Goal: Task Accomplishment & Management: Manage account settings

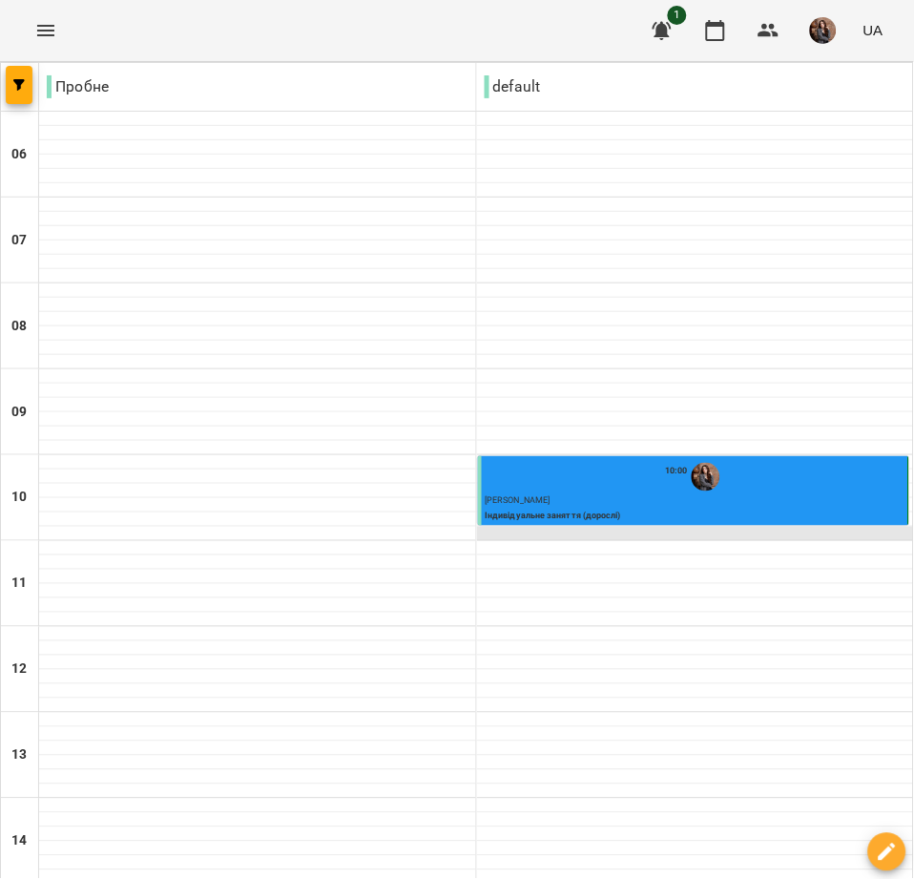
scroll to position [799, 0]
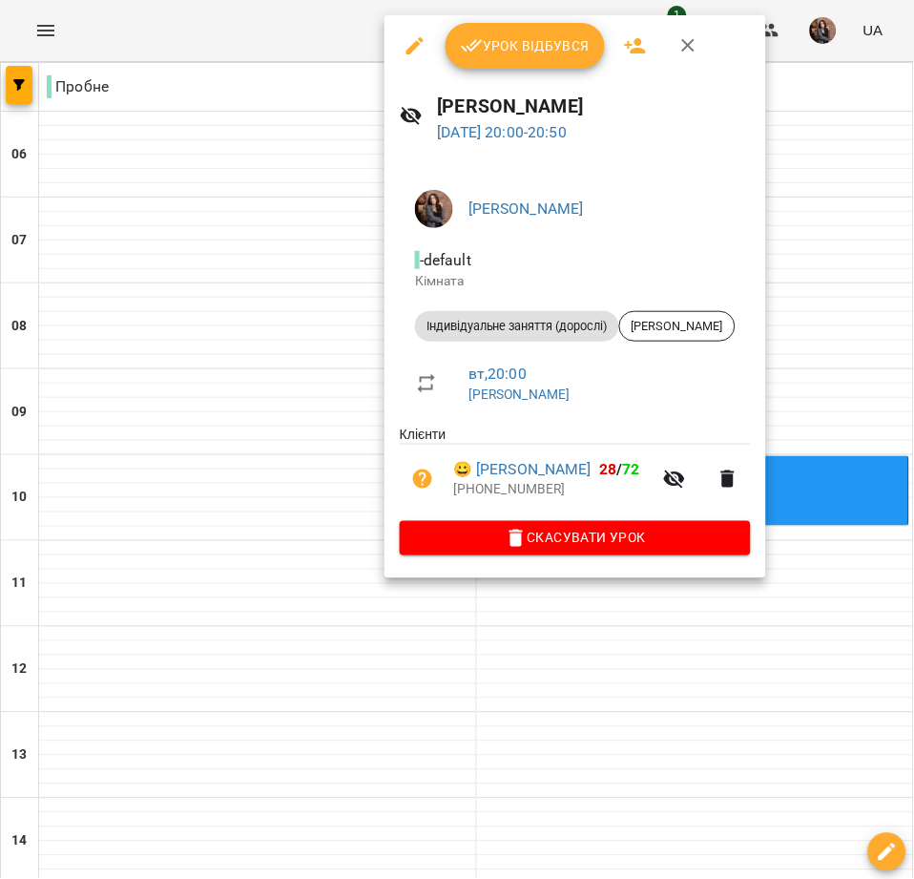
click at [508, 41] on span "Урок відбувся" at bounding box center [526, 45] width 130 height 23
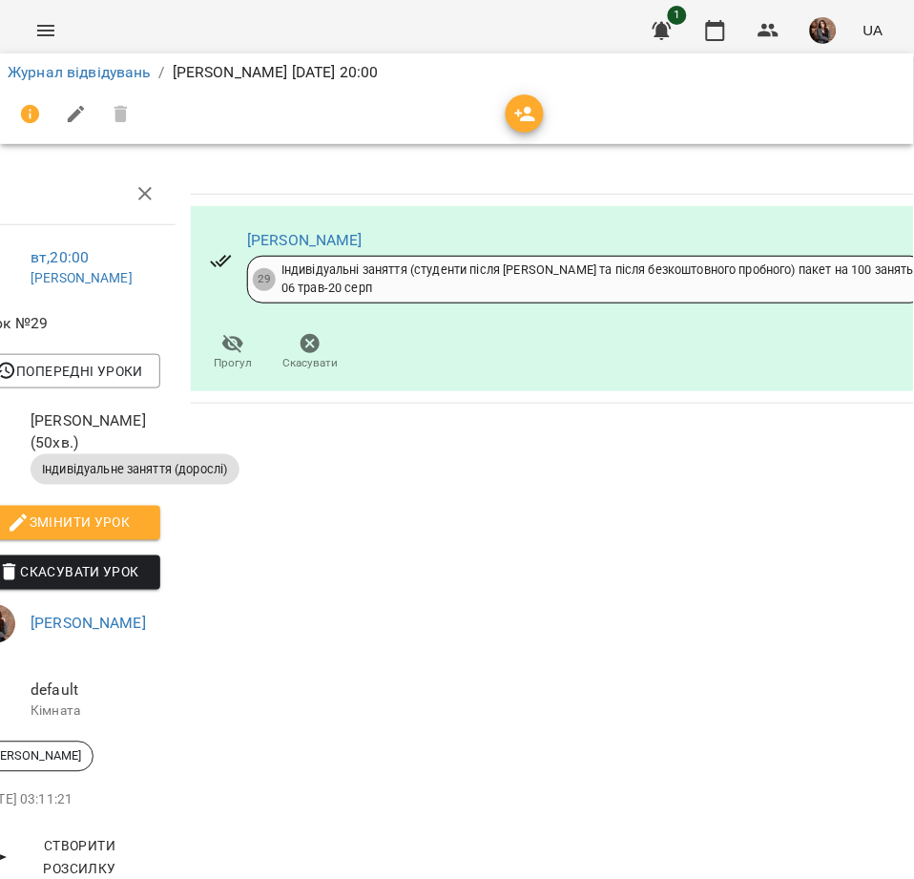
scroll to position [6, 49]
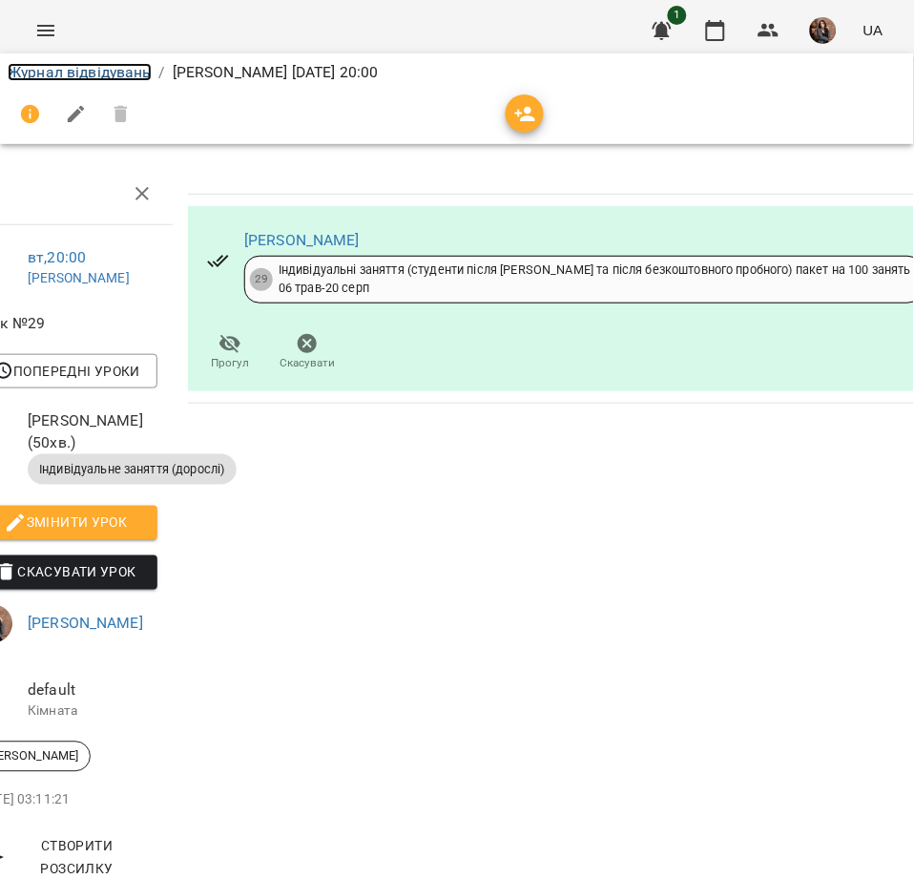
click at [104, 69] on link "Журнал відвідувань" at bounding box center [80, 72] width 144 height 18
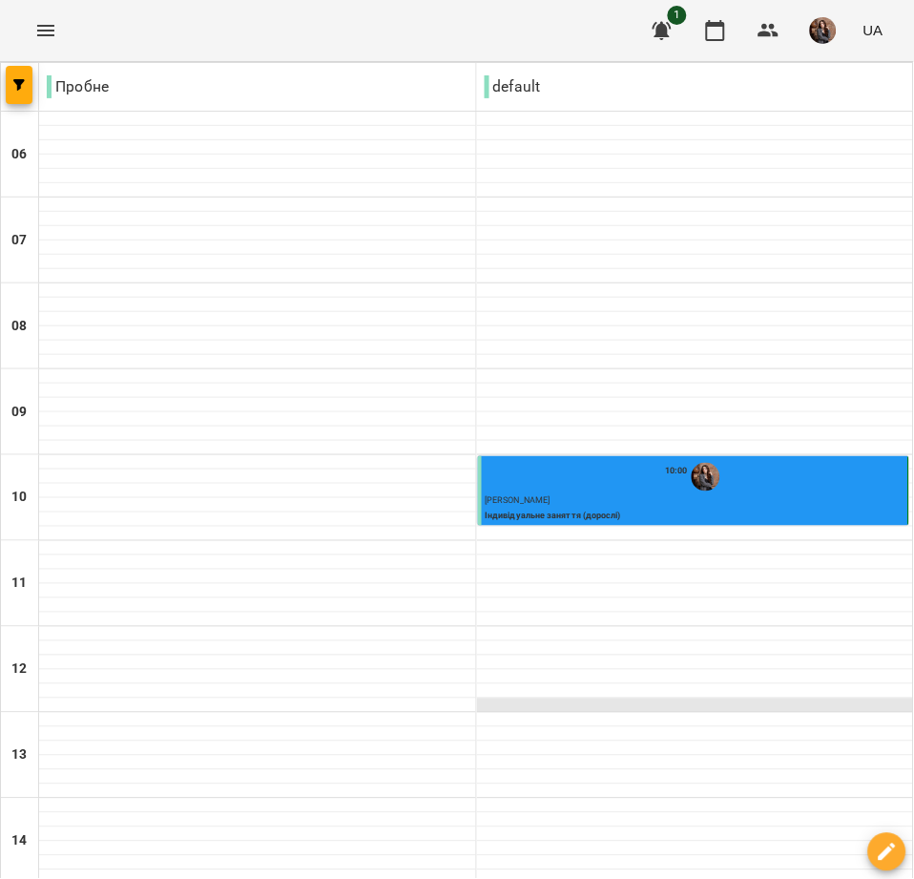
scroll to position [713, 0]
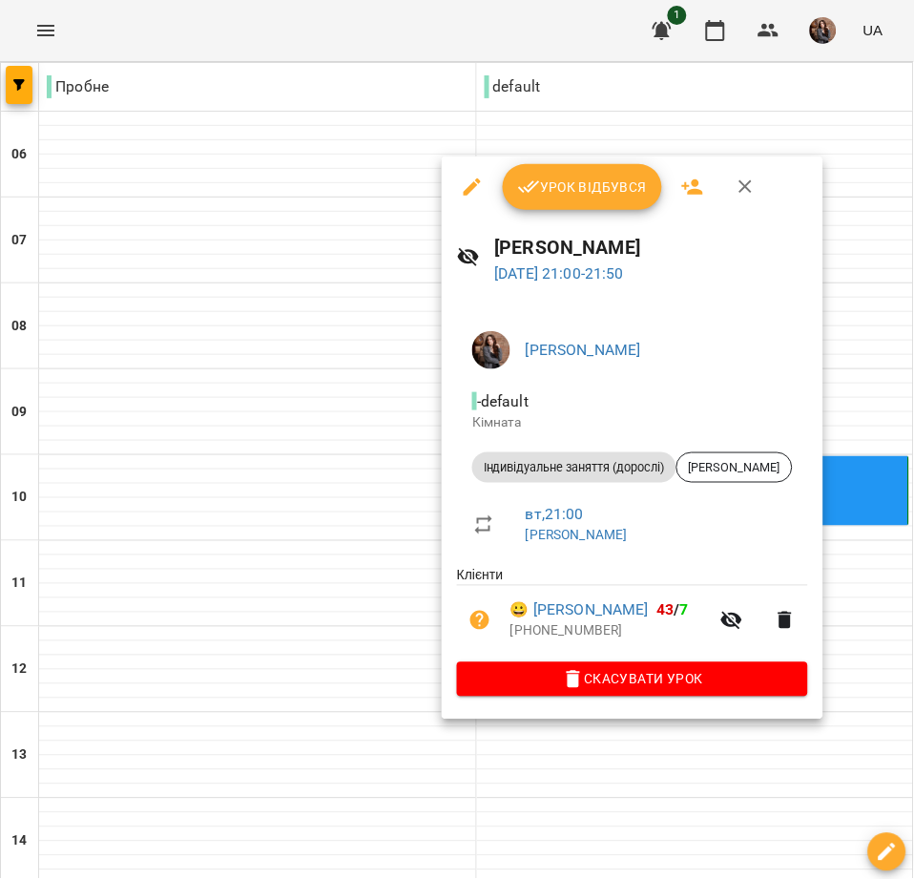
click at [531, 188] on icon "button" at bounding box center [529, 187] width 23 height 23
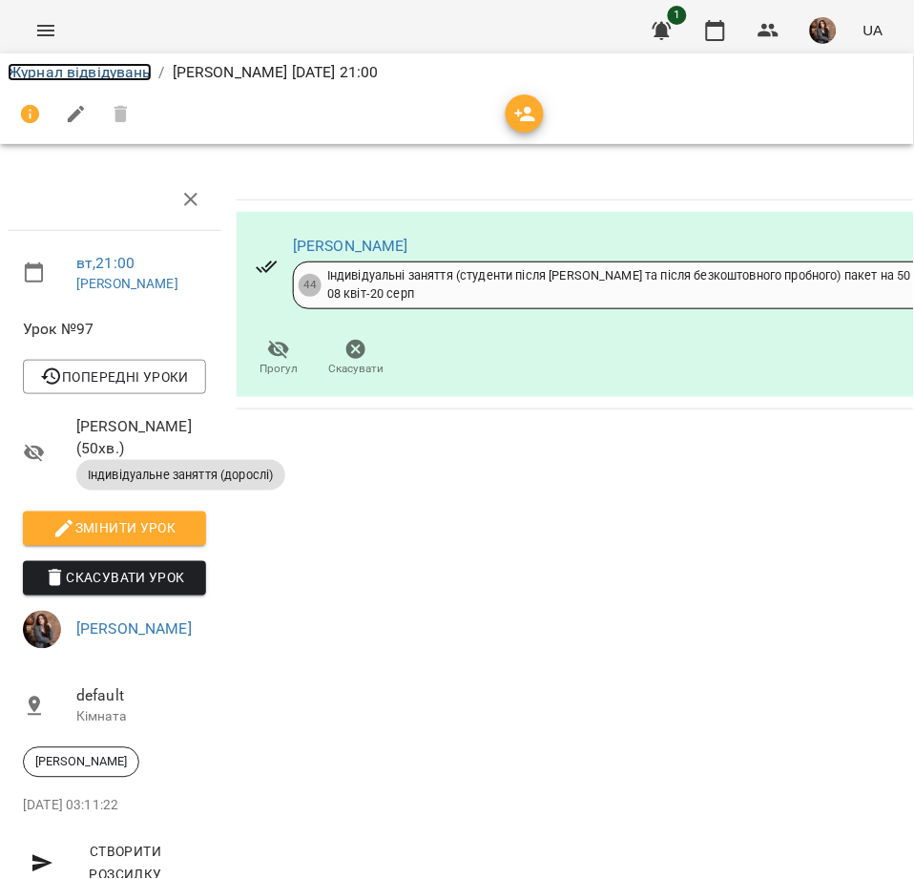
click at [111, 72] on link "Журнал відвідувань" at bounding box center [80, 72] width 144 height 18
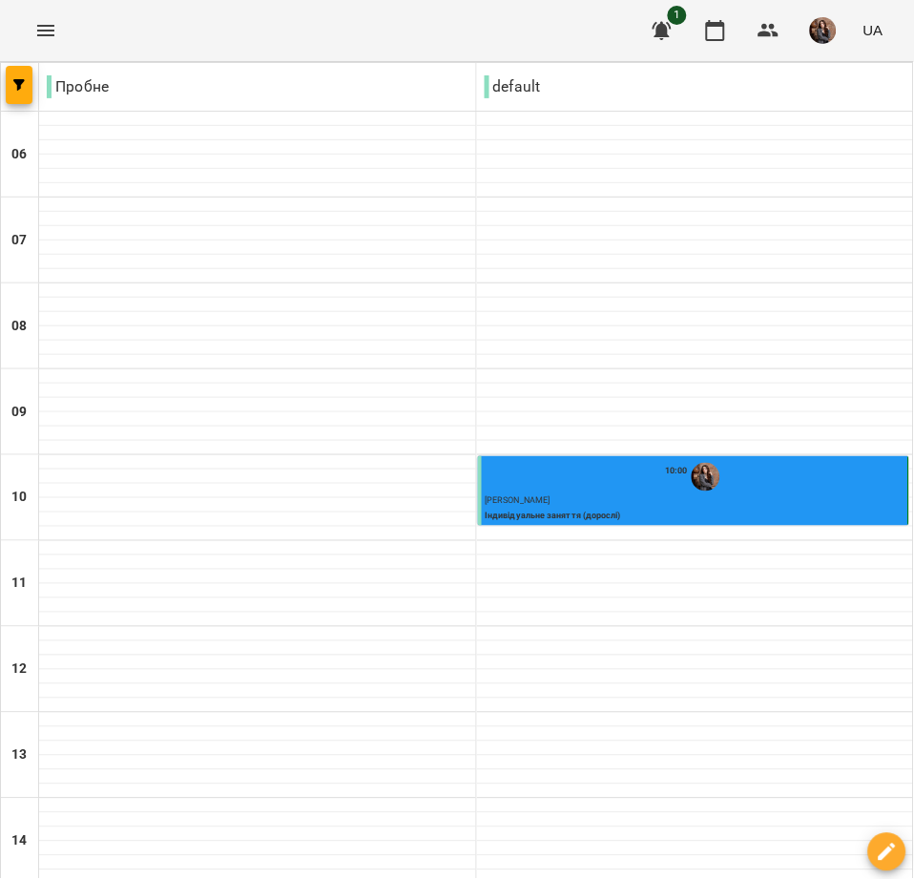
scroll to position [799, 0]
drag, startPoint x: 444, startPoint y: 808, endPoint x: 433, endPoint y: 788, distance: 22.6
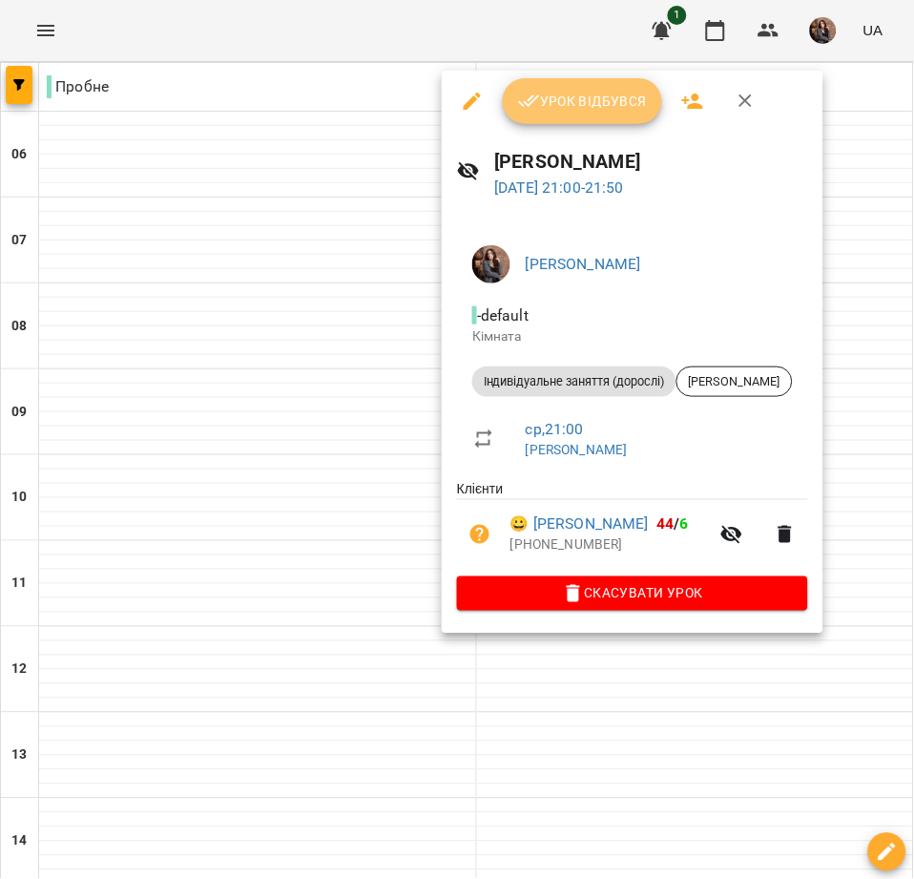
click at [566, 106] on span "Урок відбувся" at bounding box center [583, 101] width 130 height 23
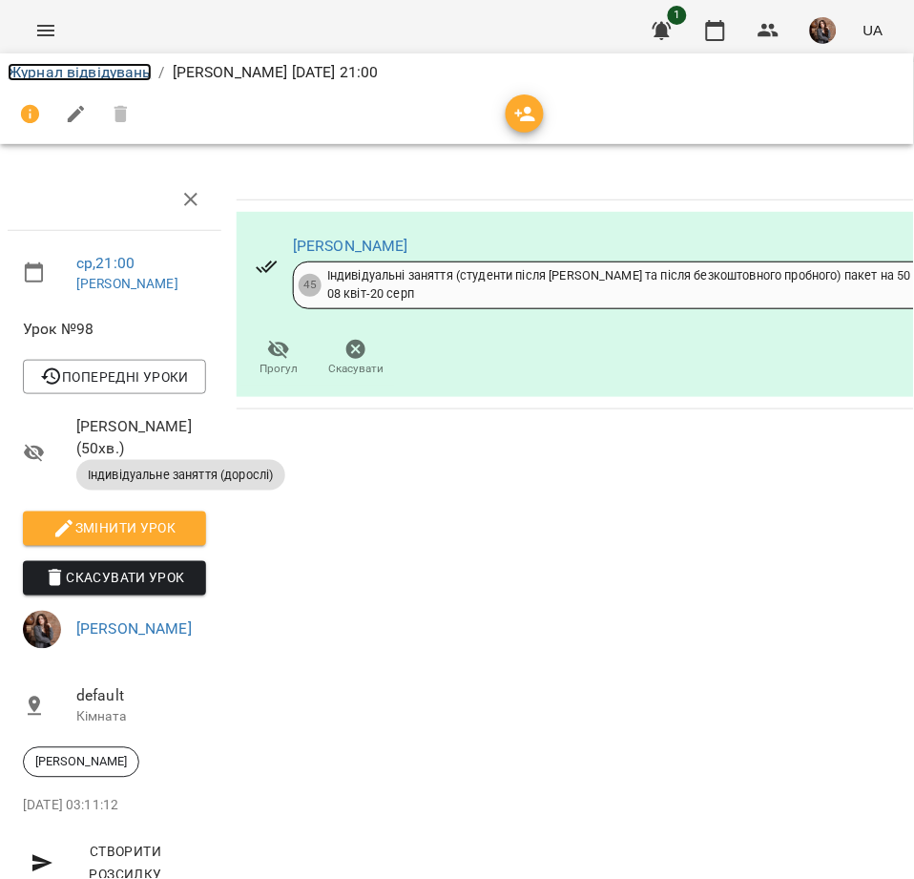
click at [120, 81] on link "Журнал відвідувань" at bounding box center [80, 72] width 144 height 18
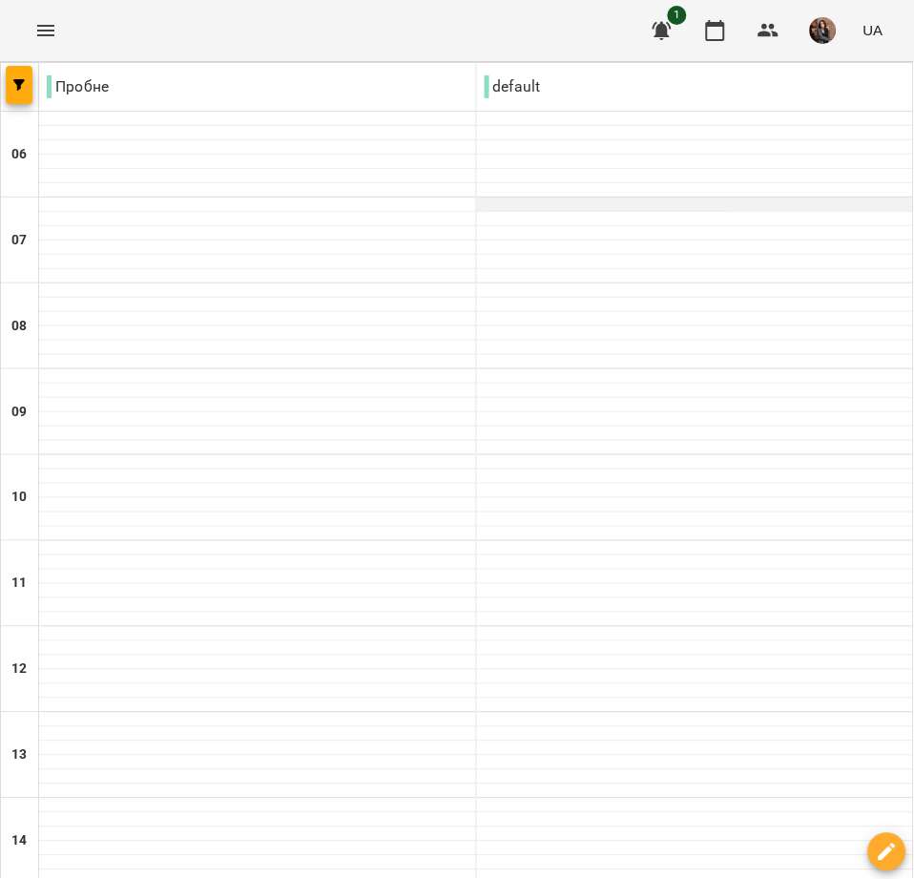
click at [886, 204] on div at bounding box center [695, 205] width 437 height 14
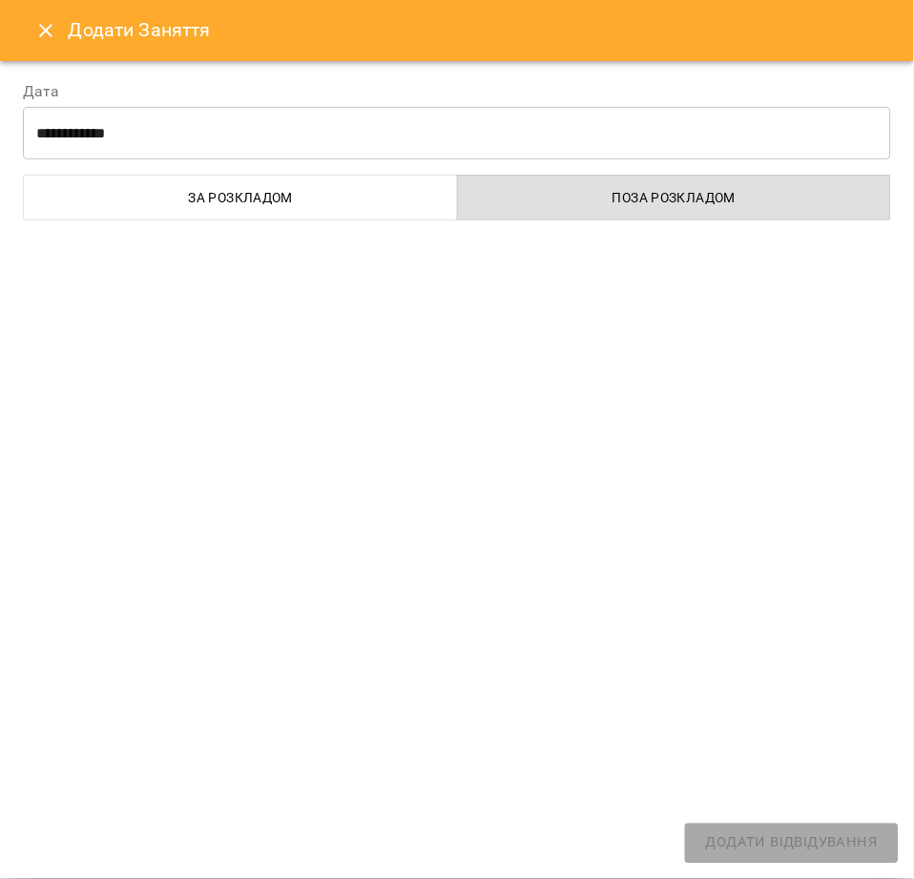
select select "**********"
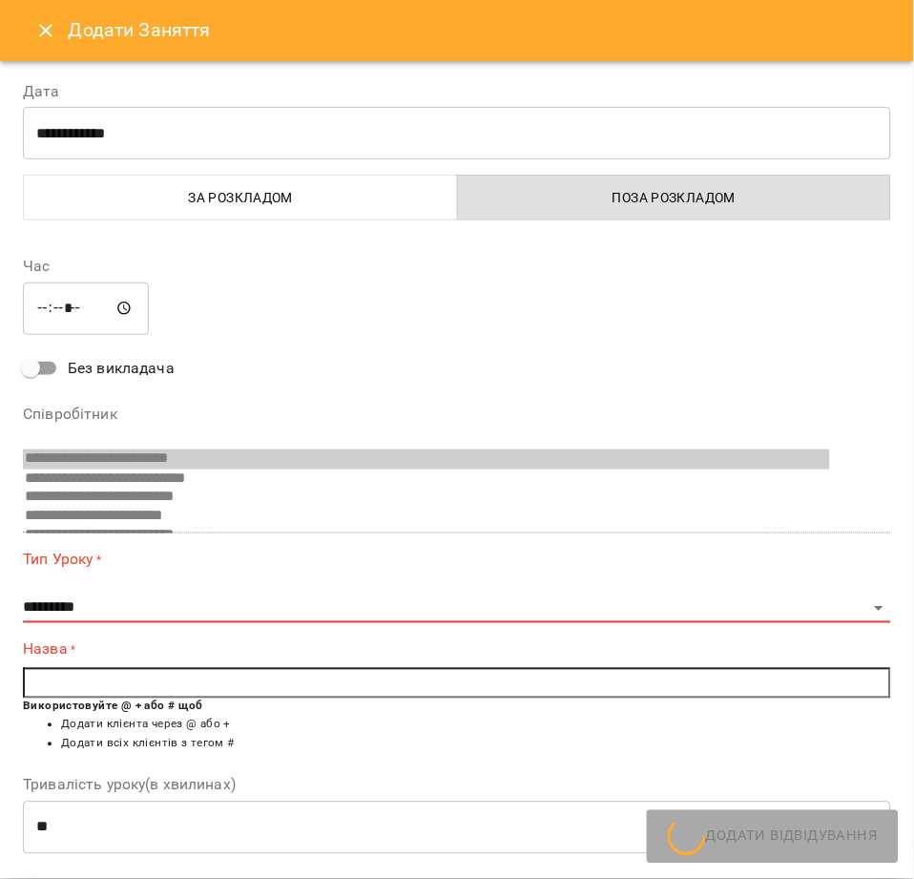
scroll to position [340, 0]
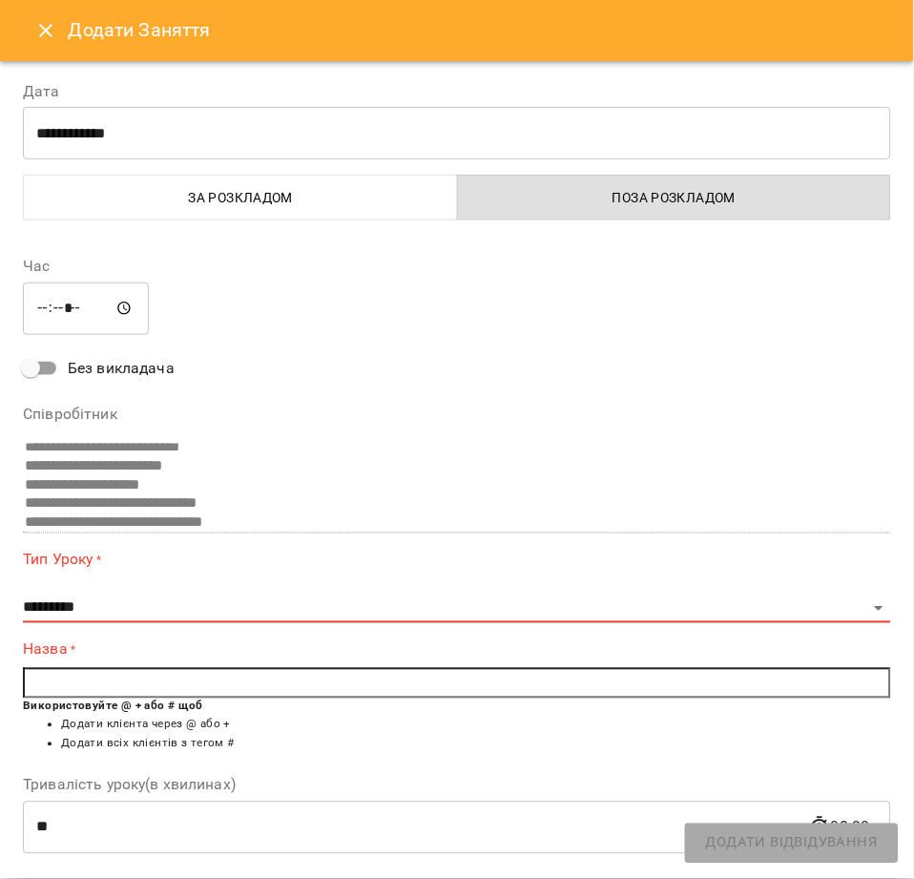
click at [55, 9] on div "Додати Заняття" at bounding box center [457, 30] width 914 height 61
click at [42, 32] on icon "Close" at bounding box center [45, 30] width 13 height 13
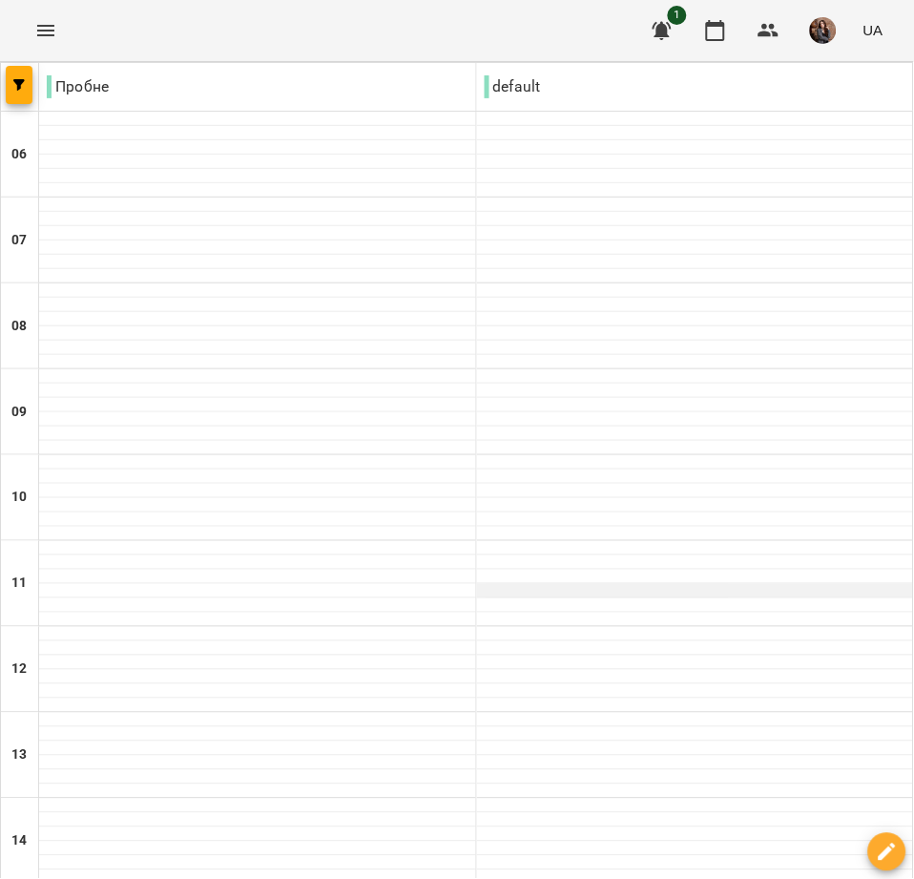
scroll to position [799, 0]
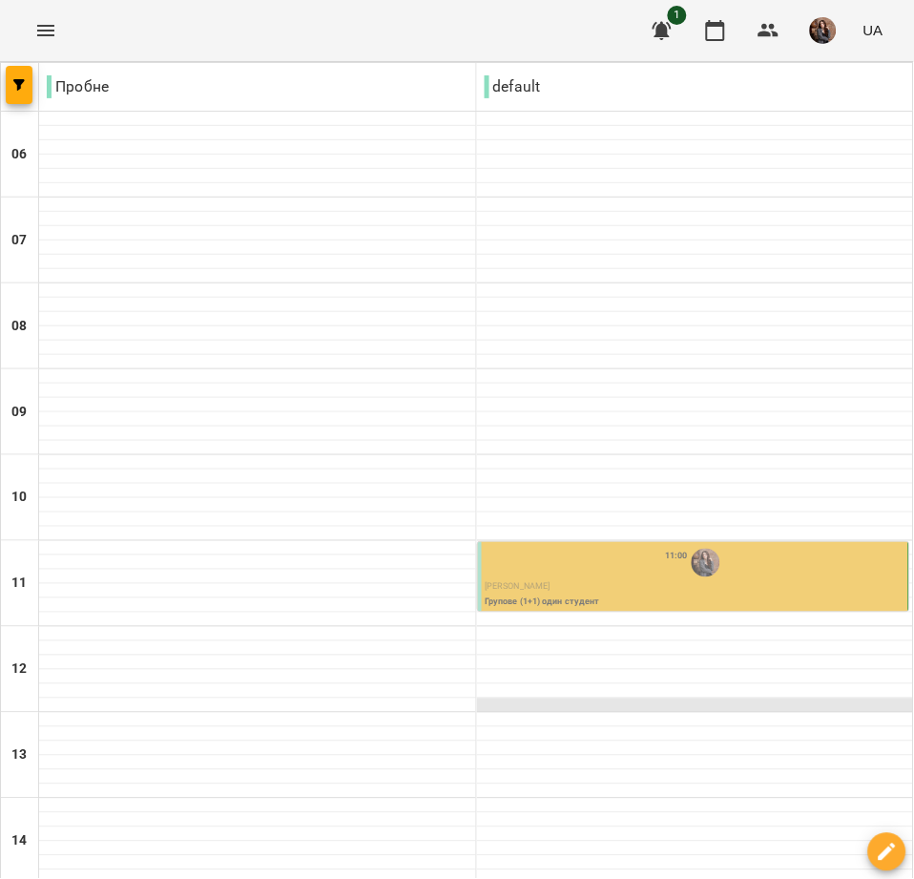
scroll to position [0, 0]
